Goal: Information Seeking & Learning: Check status

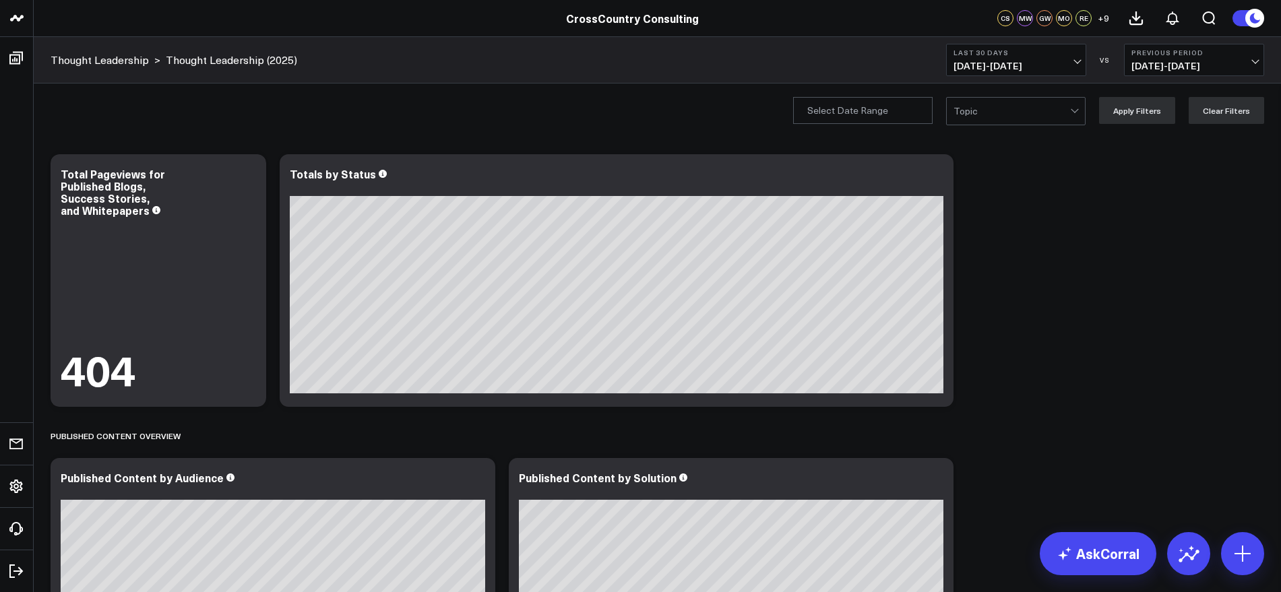
click at [1079, 61] on span "[DATE] - [DATE]" at bounding box center [1016, 66] width 125 height 11
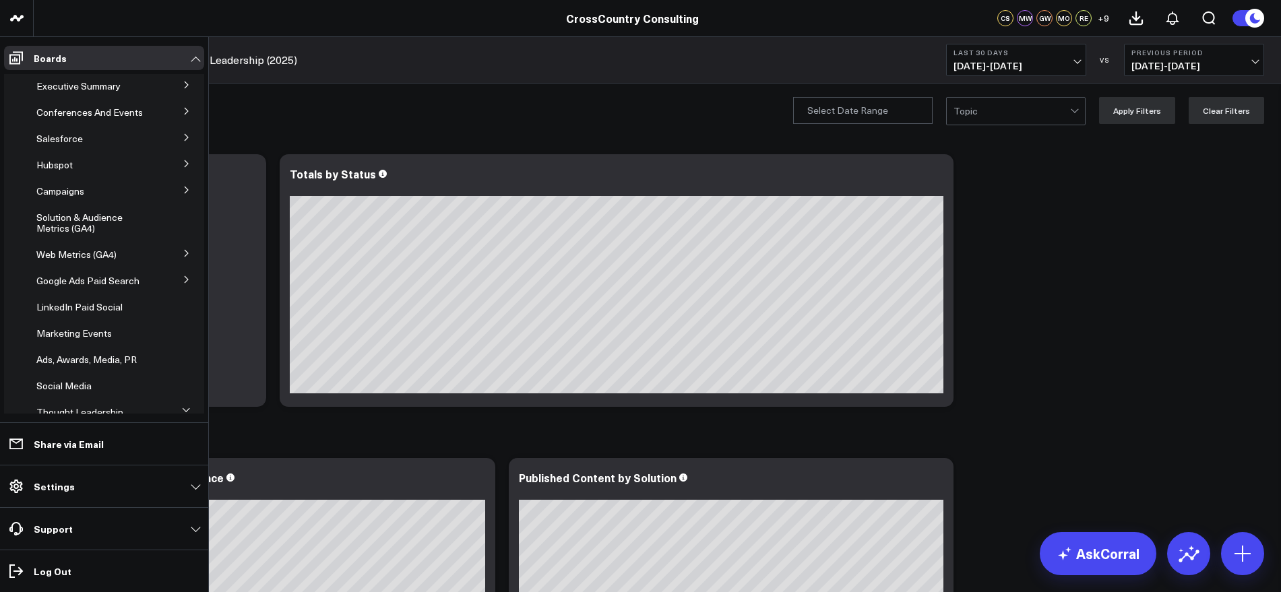
click at [183, 194] on icon at bounding box center [187, 190] width 8 height 8
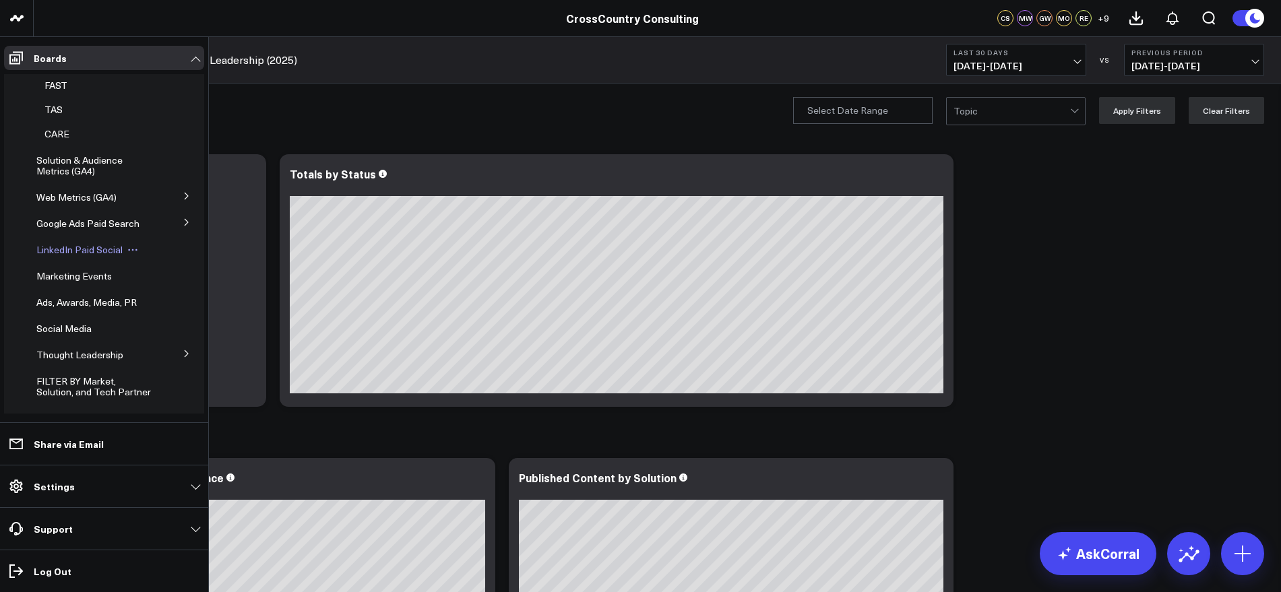
scroll to position [337, 0]
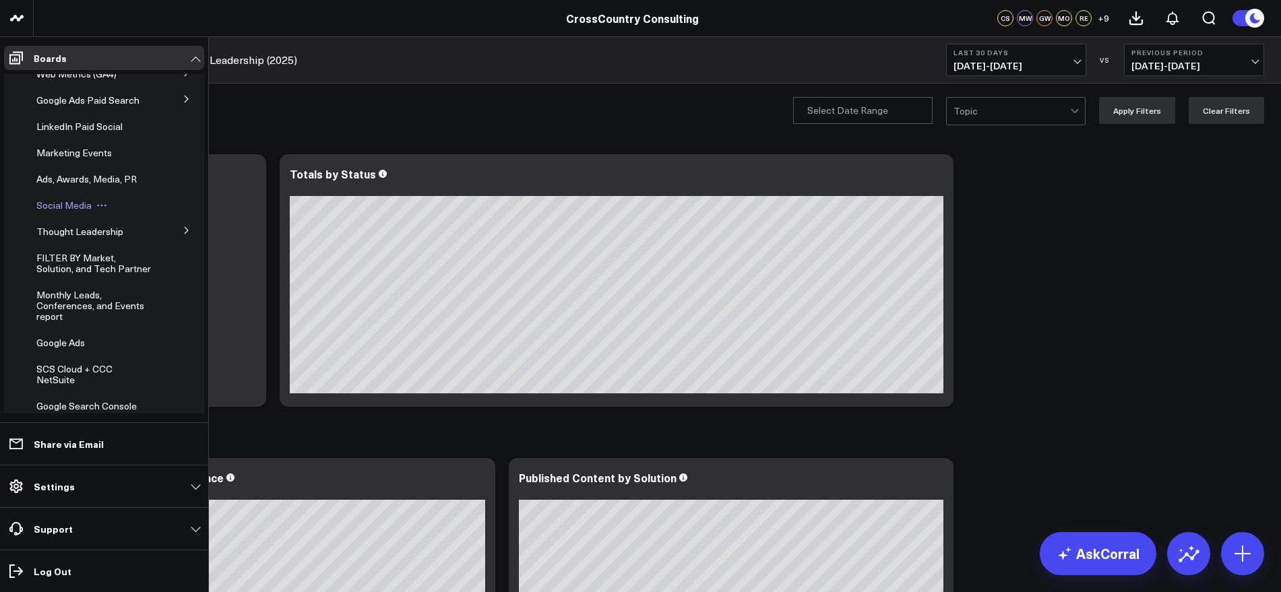
click at [71, 212] on span "Social Media" at bounding box center [63, 205] width 55 height 13
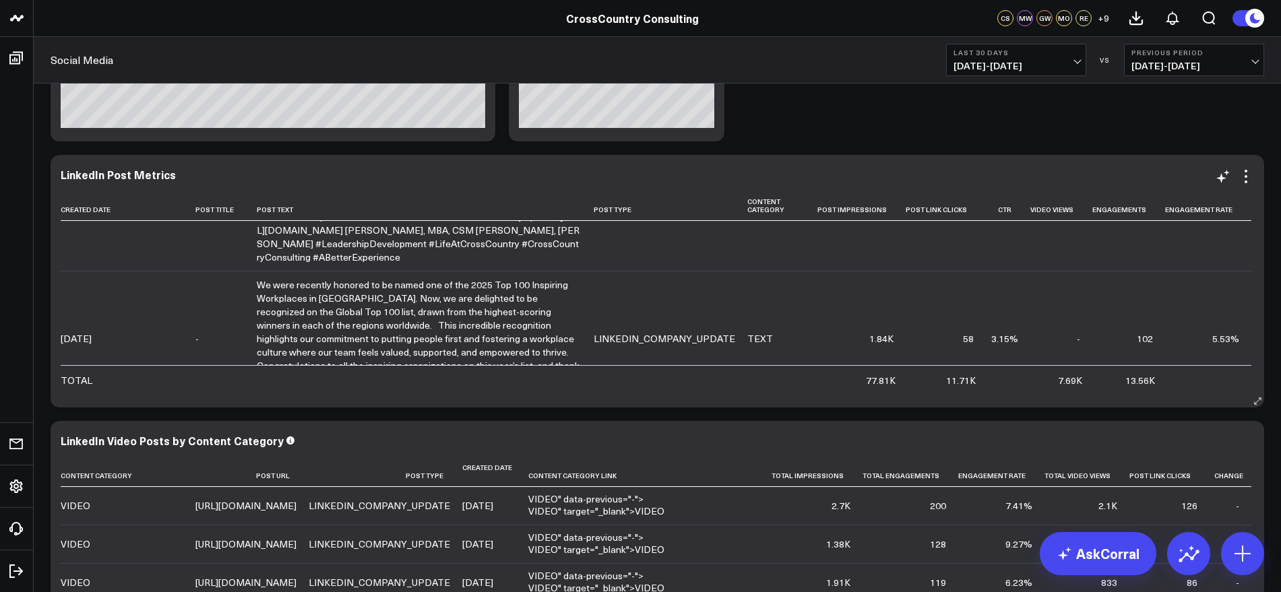
scroll to position [4044, 0]
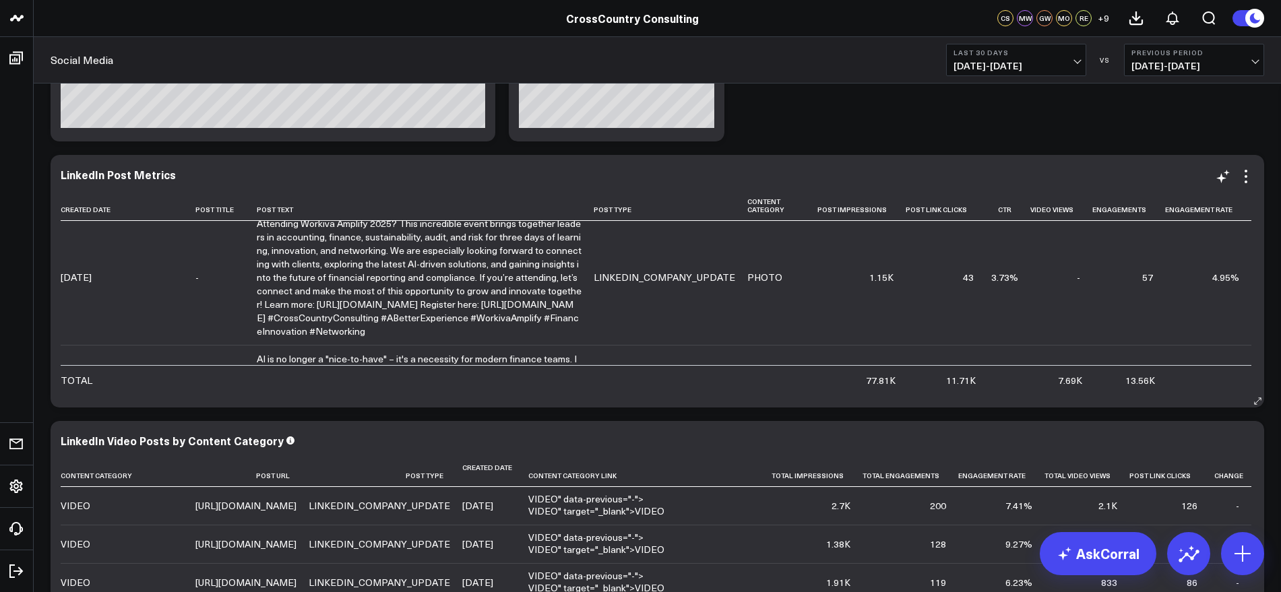
scroll to position [4804, 0]
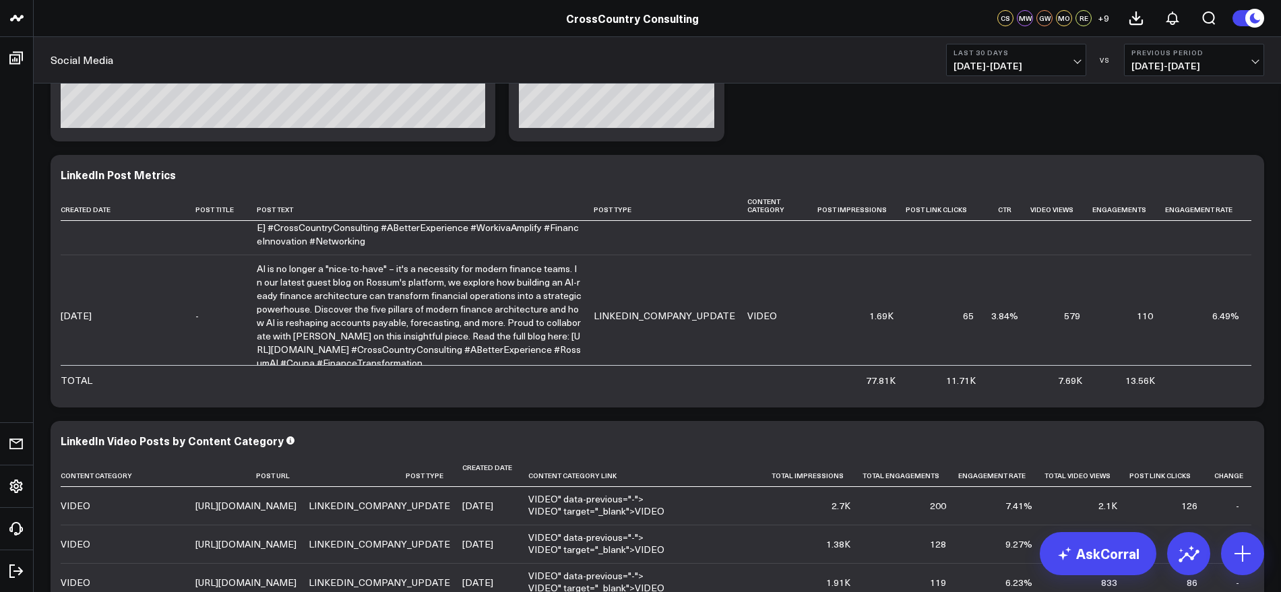
click at [1063, 59] on button "Last 30 Days [DATE] - [DATE]" at bounding box center [1016, 60] width 140 height 32
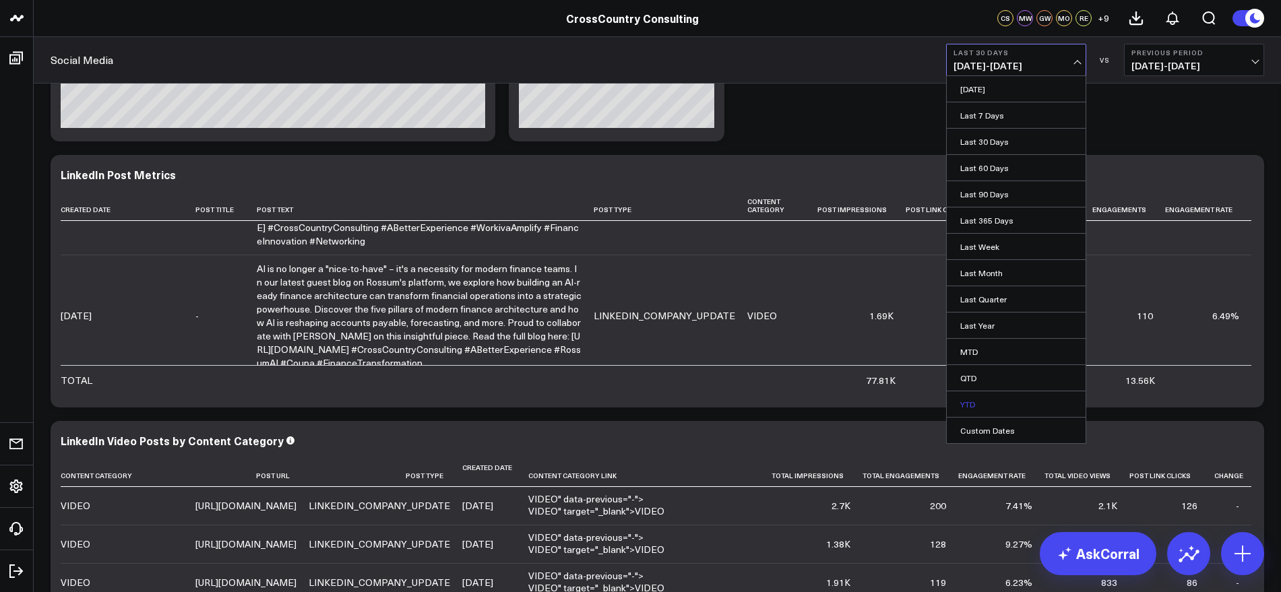
click at [970, 408] on link "YTD" at bounding box center [1016, 405] width 139 height 26
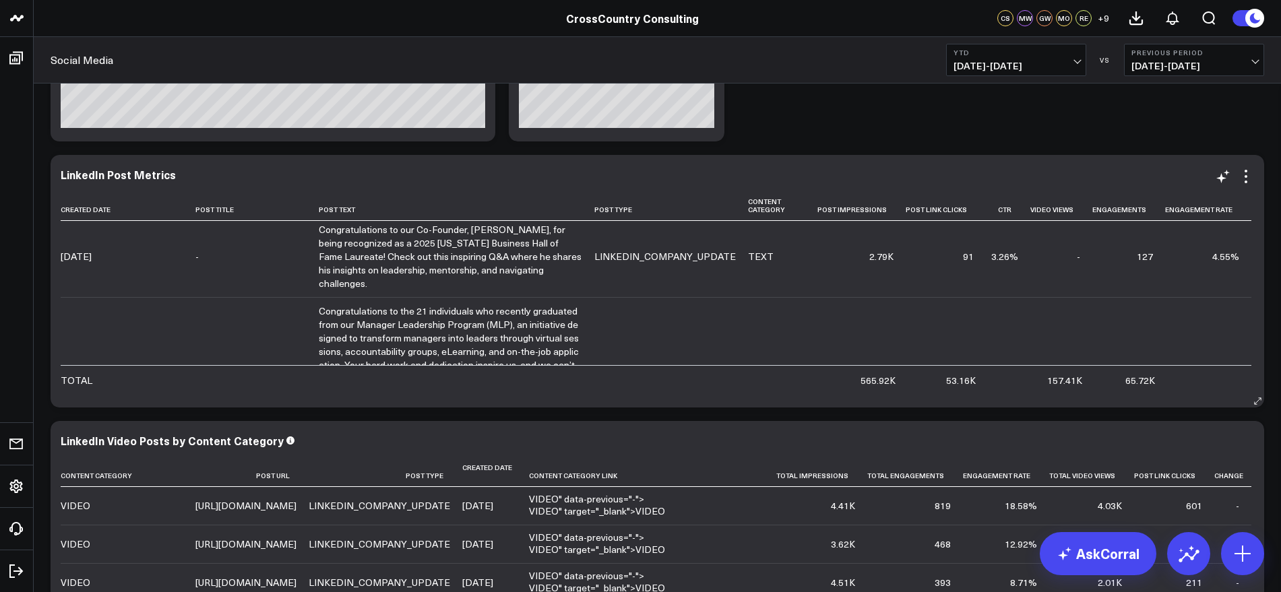
scroll to position [4719, 0]
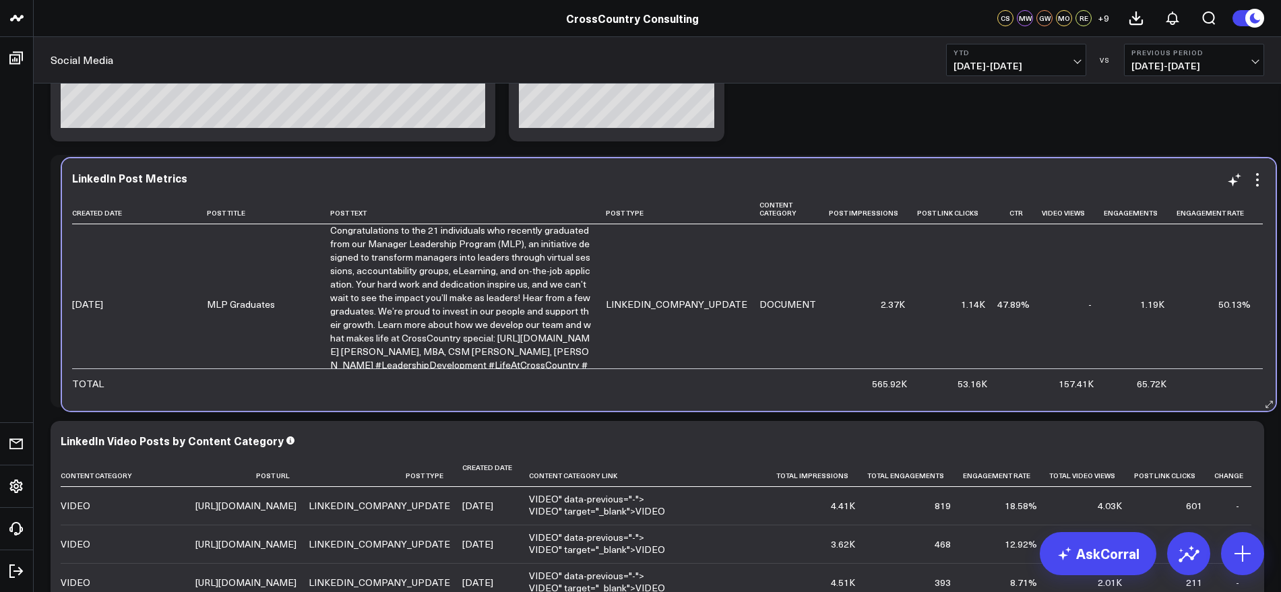
drag, startPoint x: 397, startPoint y: 355, endPoint x: 408, endPoint y: 359, distance: 11.9
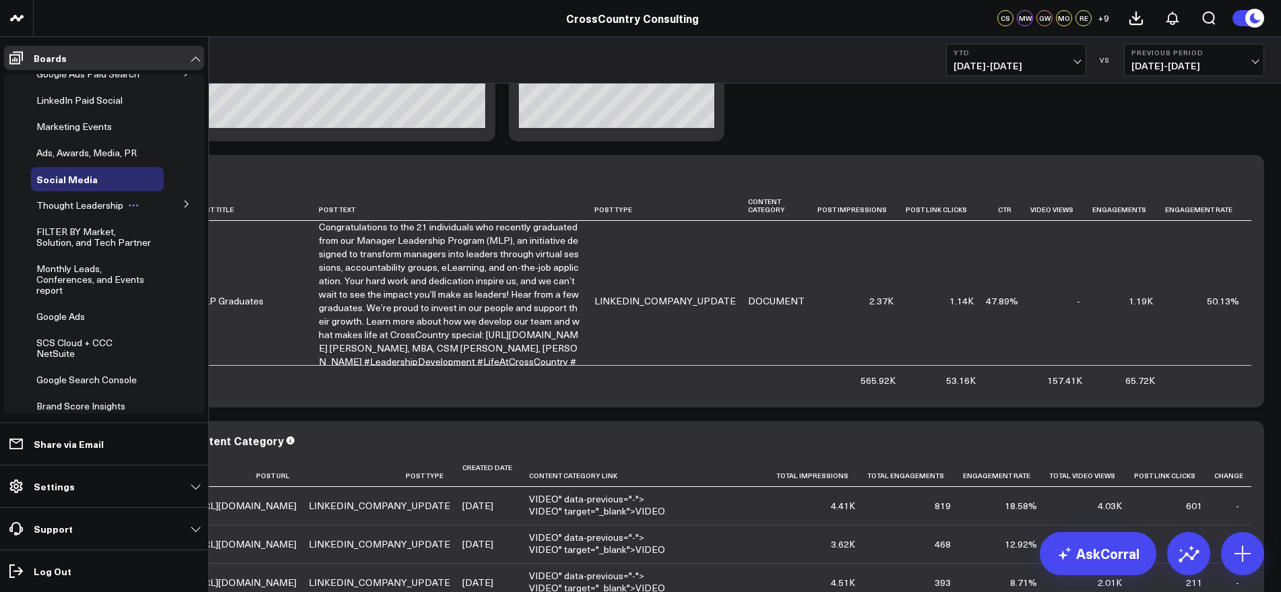
scroll to position [448, 0]
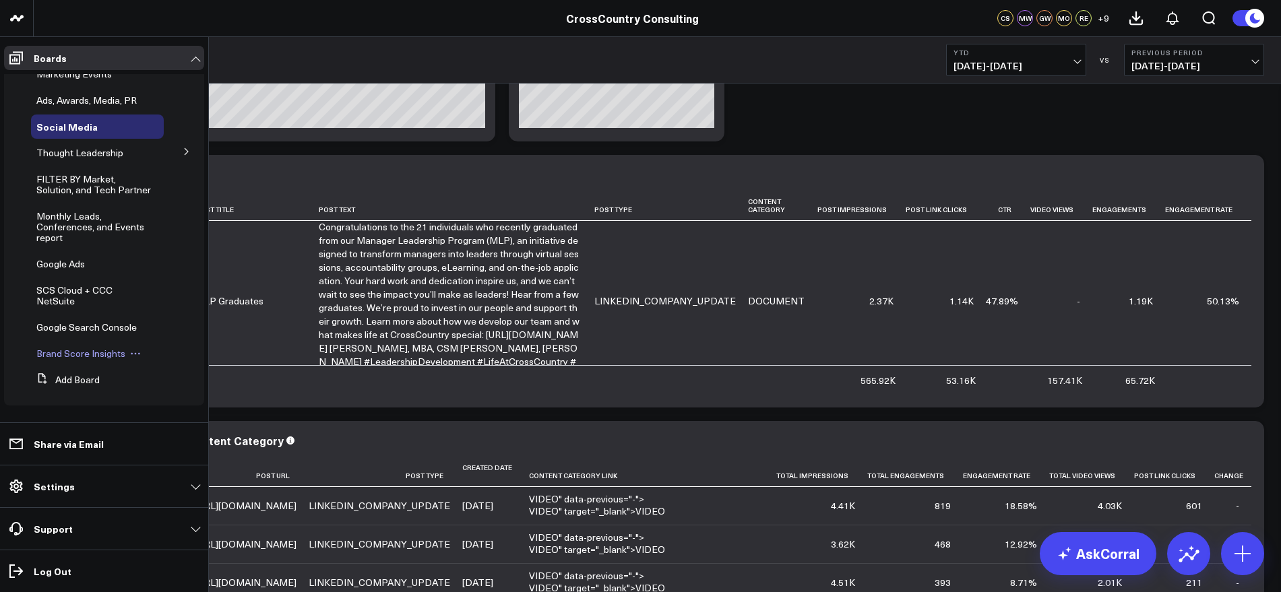
click at [103, 354] on span "Brand Score Insights" at bounding box center [80, 353] width 89 height 13
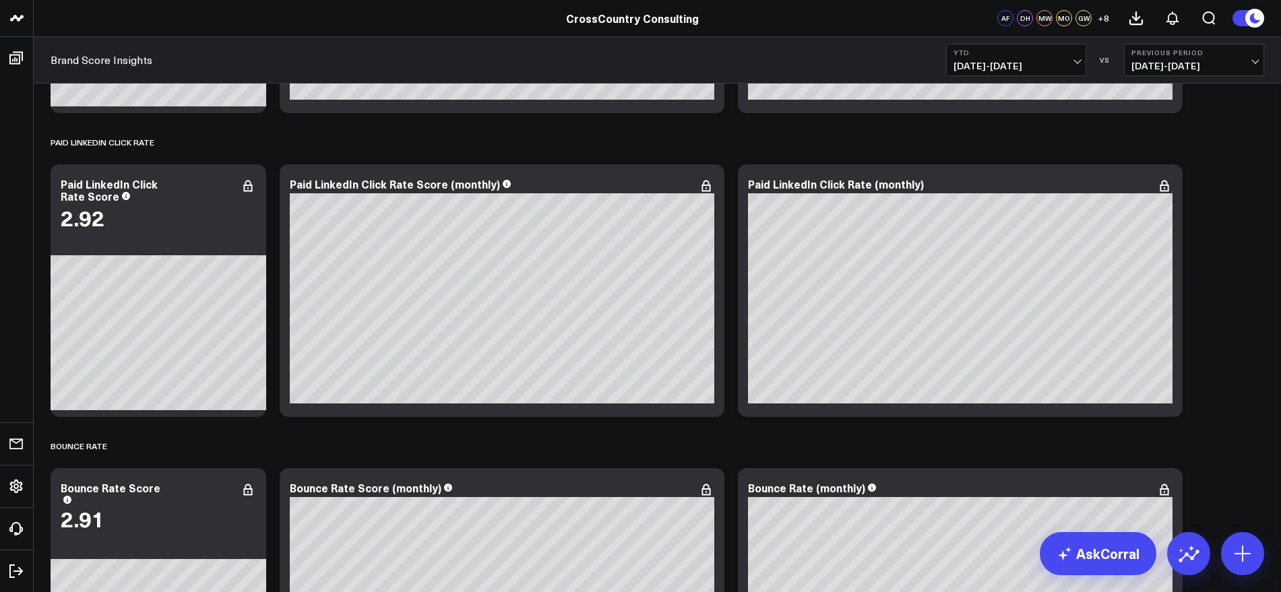
scroll to position [4368, 0]
